Goal: Find specific page/section: Find specific page/section

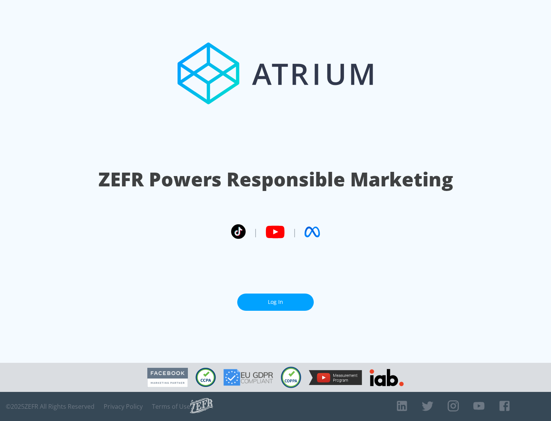
click at [276, 299] on link "Log In" at bounding box center [275, 302] width 77 height 17
